Goal: Task Accomplishment & Management: Use online tool/utility

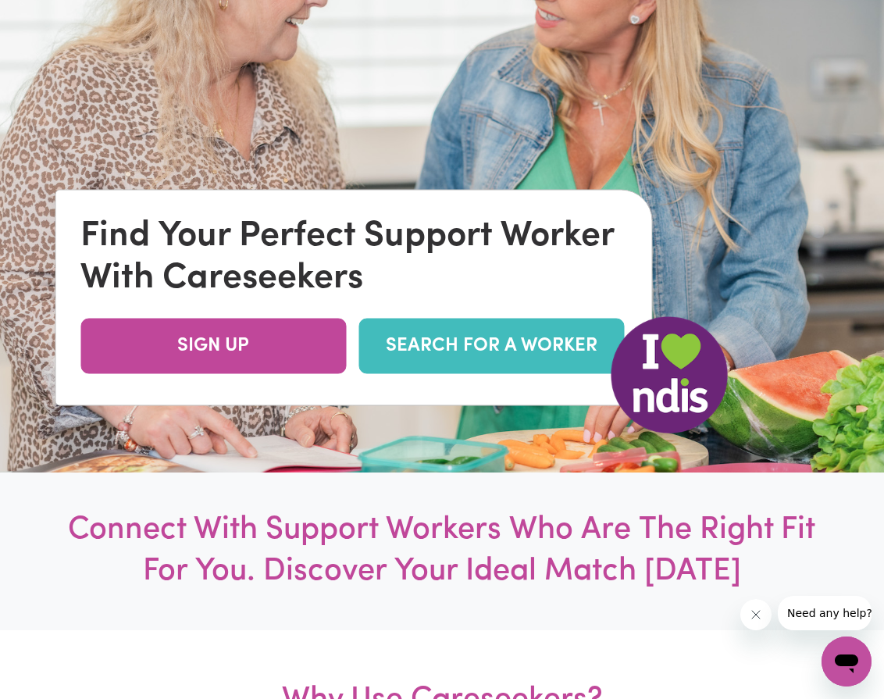
scroll to position [312, 0]
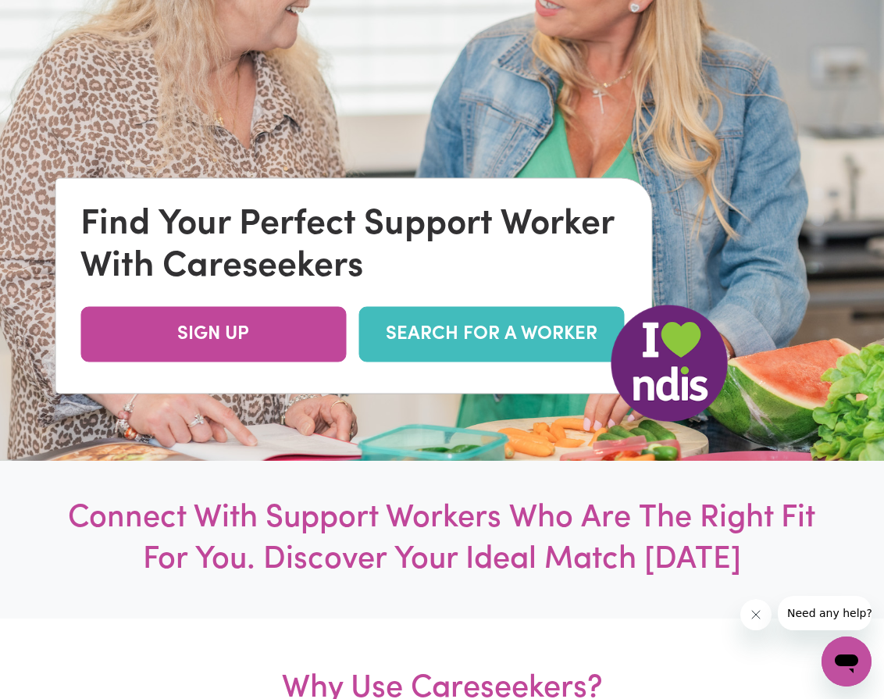
click at [522, 349] on link "SEARCH FOR A WORKER" at bounding box center [490, 334] width 265 height 55
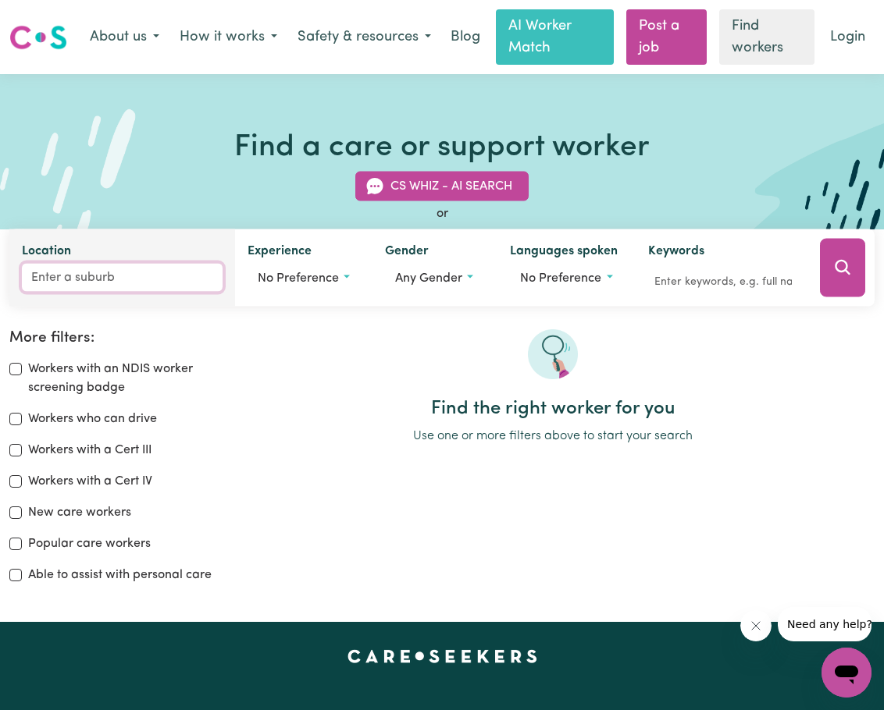
click at [93, 290] on input "Location" at bounding box center [122, 278] width 201 height 28
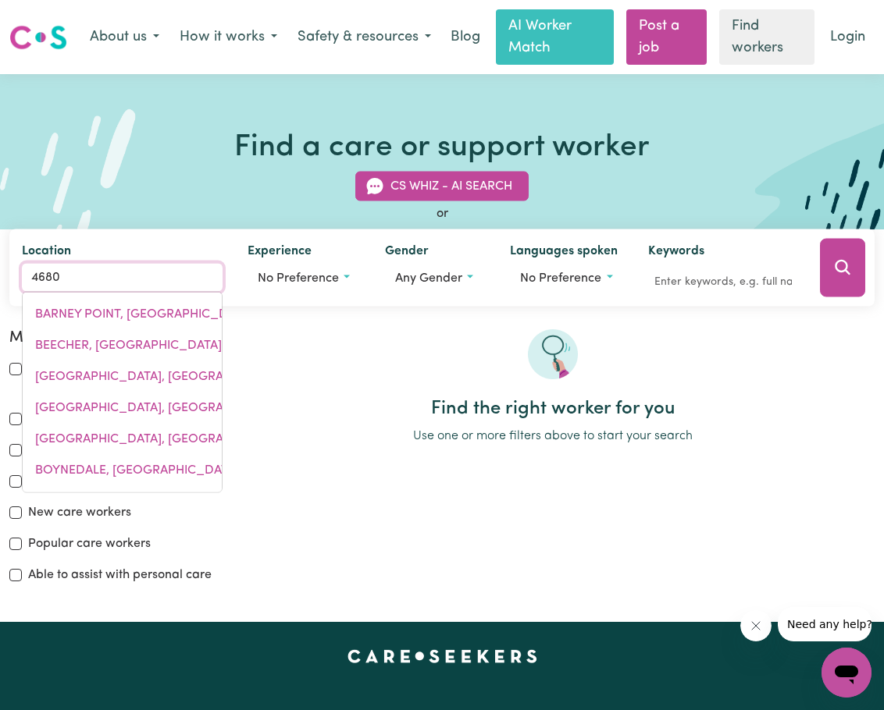
drag, startPoint x: 69, startPoint y: 286, endPoint x: -194, endPoint y: 280, distance: 263.9
click at [0, 280] on html "Menu About us How it works Safety & resources Blog AI Worker Match Post a job F…" at bounding box center [442, 664] width 884 height 1328
type input "kin"
type input "kin KIN, [GEOGRAPHIC_DATA], 4571"
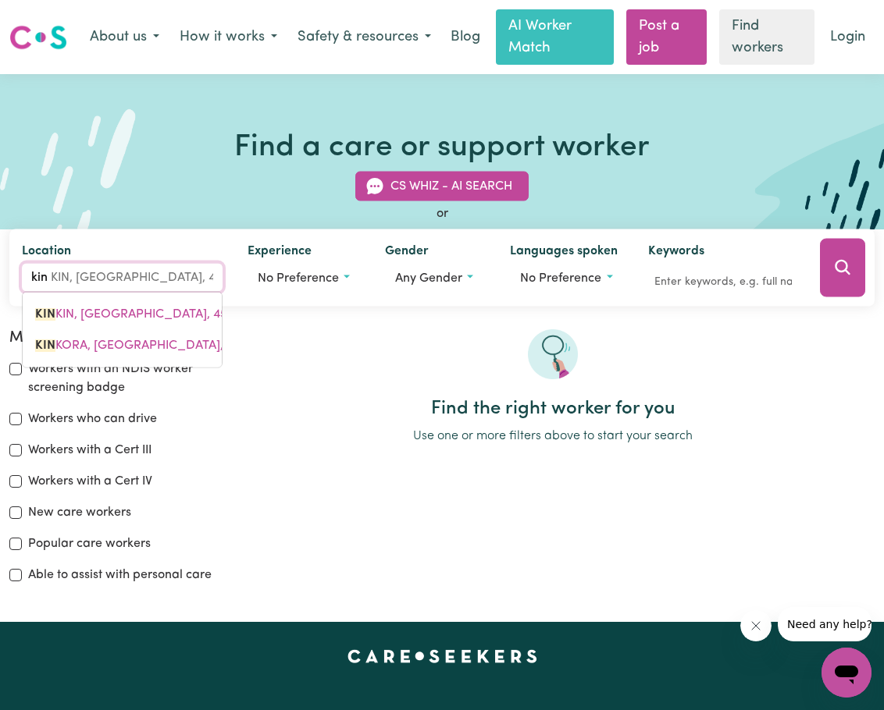
type input "kin k"
type input "kin kIN, [GEOGRAPHIC_DATA], 4571"
type input "kin ko"
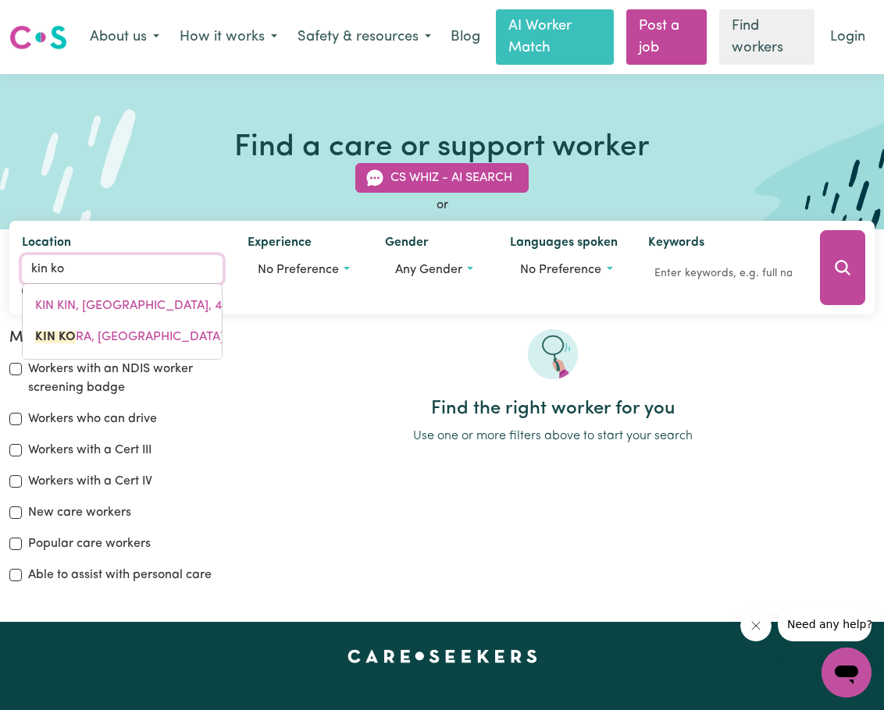
type input "kin koRA, [GEOGRAPHIC_DATA], 4680"
type input "kin kor"
type input "kin korA, [GEOGRAPHIC_DATA], 4680"
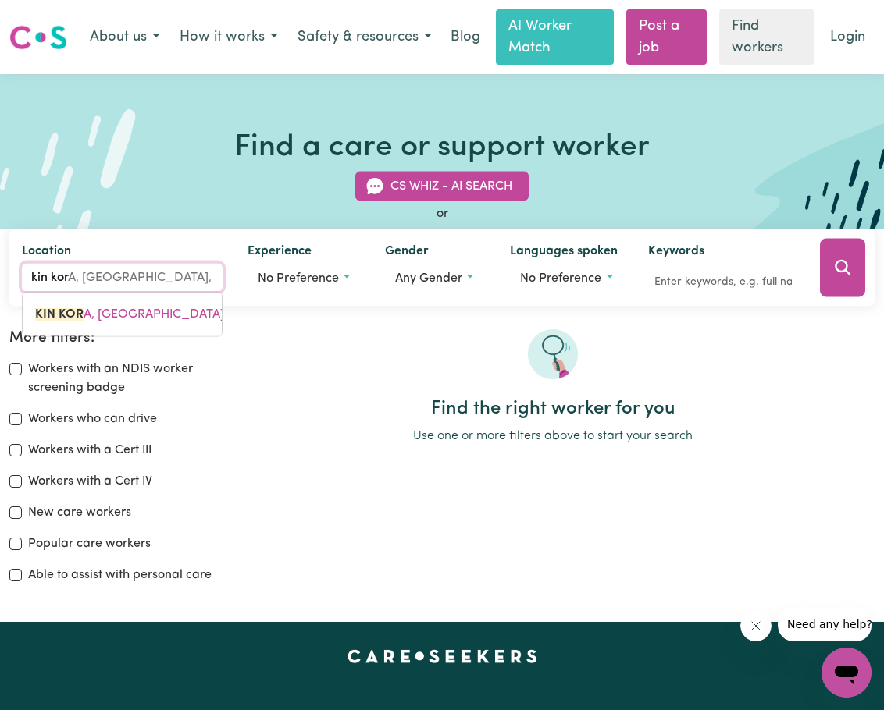
type input "kin kora"
type input "kin kora, [GEOGRAPHIC_DATA], 4680"
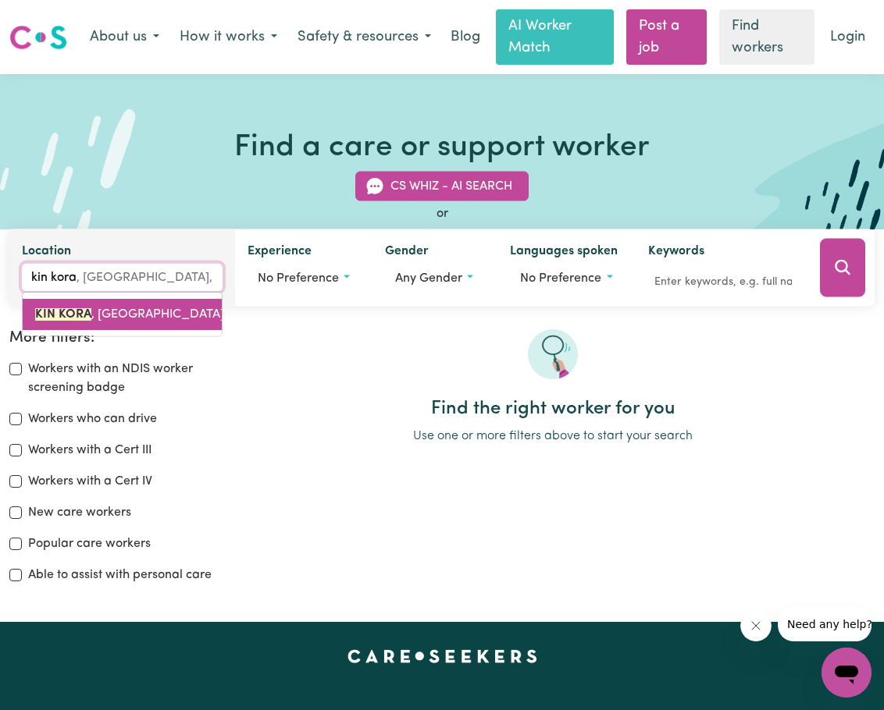
click at [128, 314] on span "KIN KORA , [GEOGRAPHIC_DATA], 4680" at bounding box center [147, 314] width 224 height 12
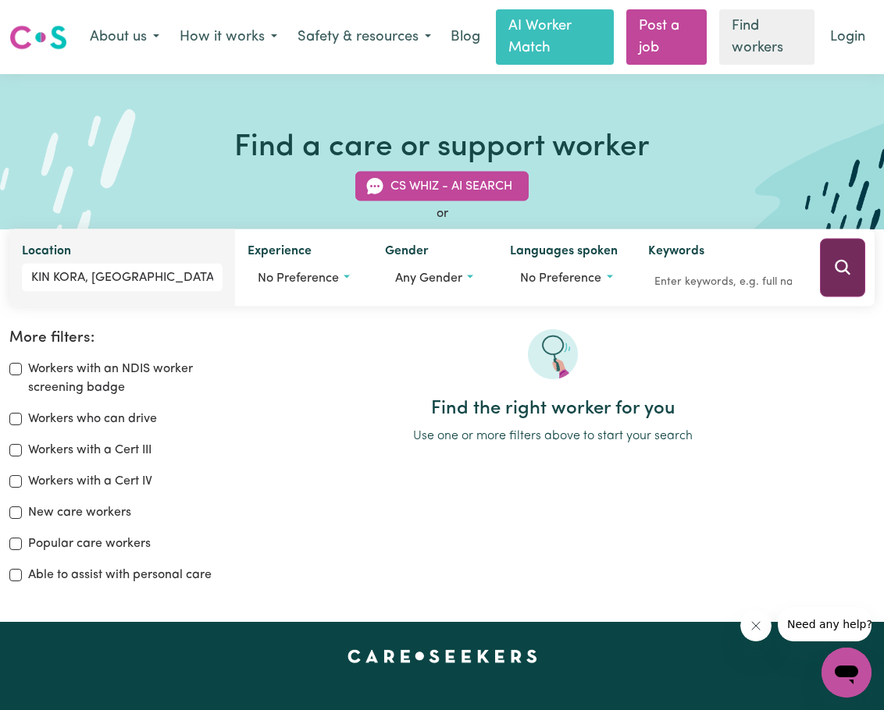
click at [847, 276] on icon "Search" at bounding box center [842, 267] width 19 height 19
